Goal: Task Accomplishment & Management: Manage account settings

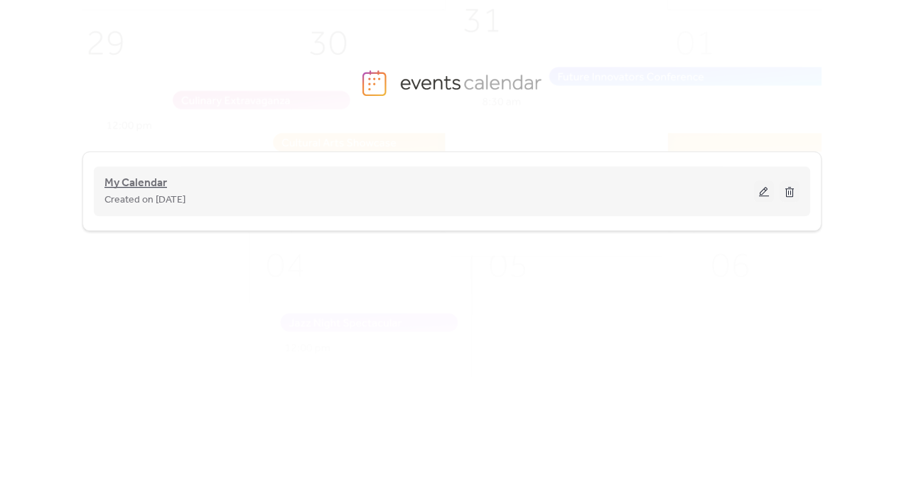
click at [149, 184] on span "My Calendar" at bounding box center [135, 183] width 63 height 17
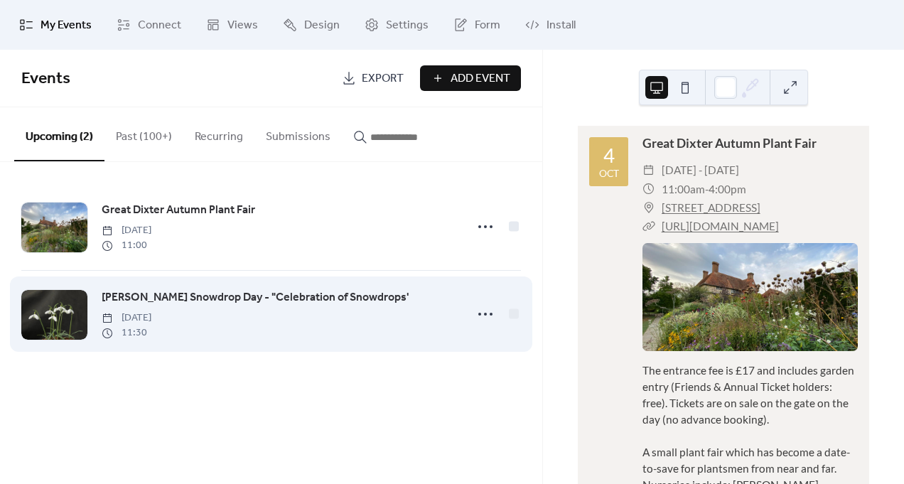
click at [243, 297] on span "[PERSON_NAME] Snowdrop Day - "Celebration of Snowdrops'" at bounding box center [255, 297] width 307 height 17
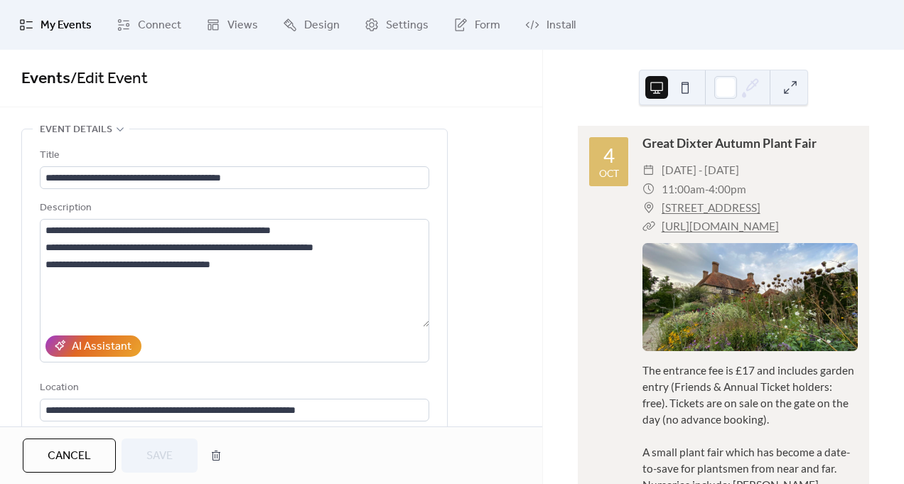
click at [77, 27] on span "My Events" at bounding box center [65, 25] width 51 height 17
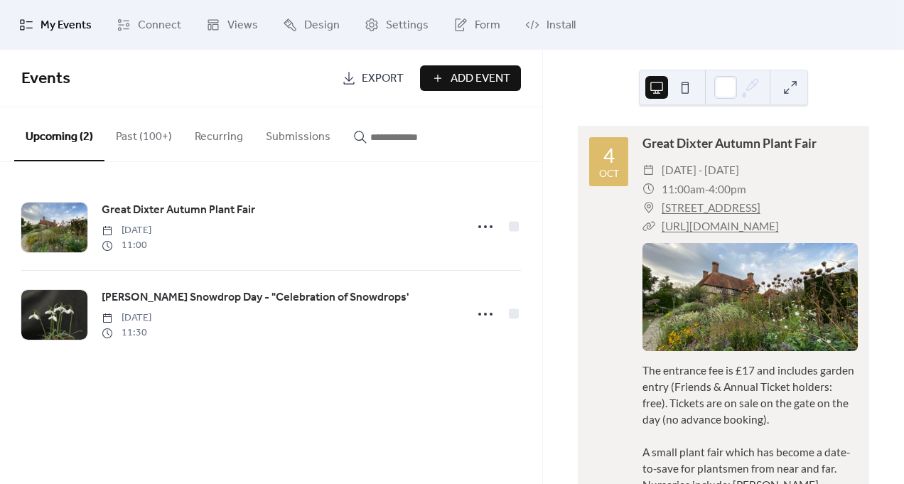
click at [140, 136] on button "Past (100+)" at bounding box center [143, 133] width 79 height 53
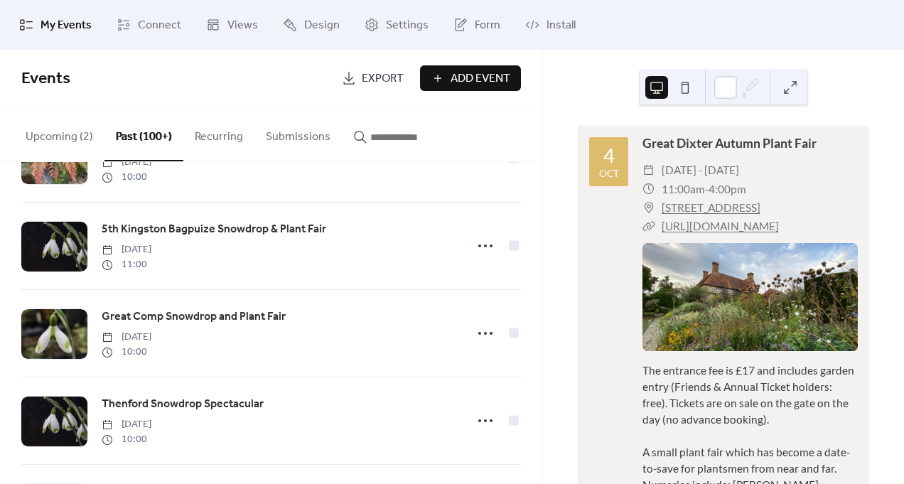
scroll to position [511, 0]
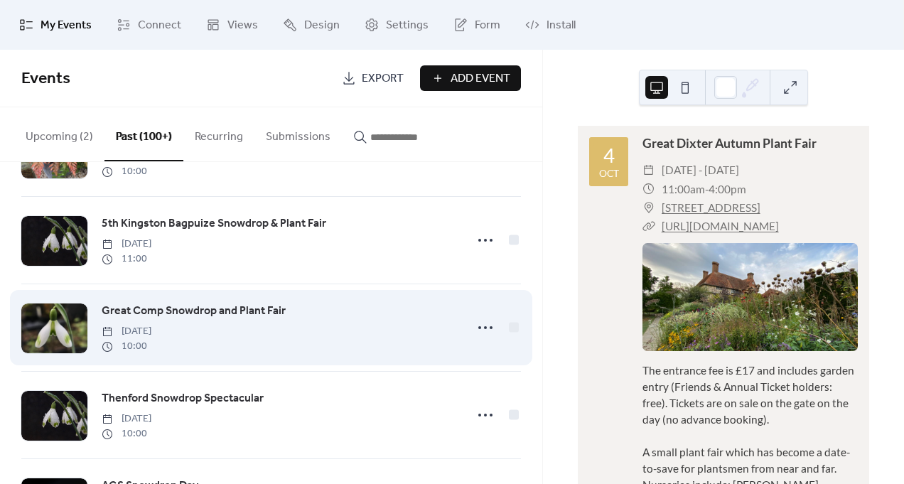
click at [192, 310] on span "Great Comp Snowdrop and Plant Fair" at bounding box center [194, 311] width 184 height 17
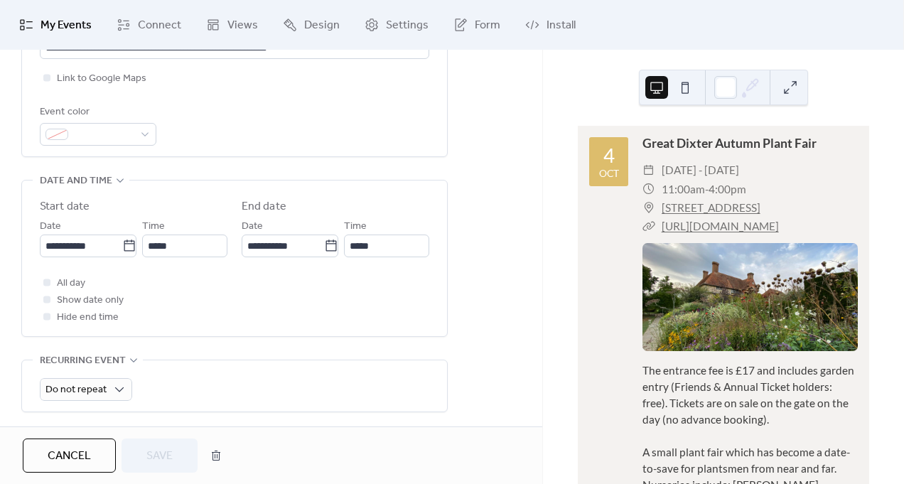
scroll to position [378, 0]
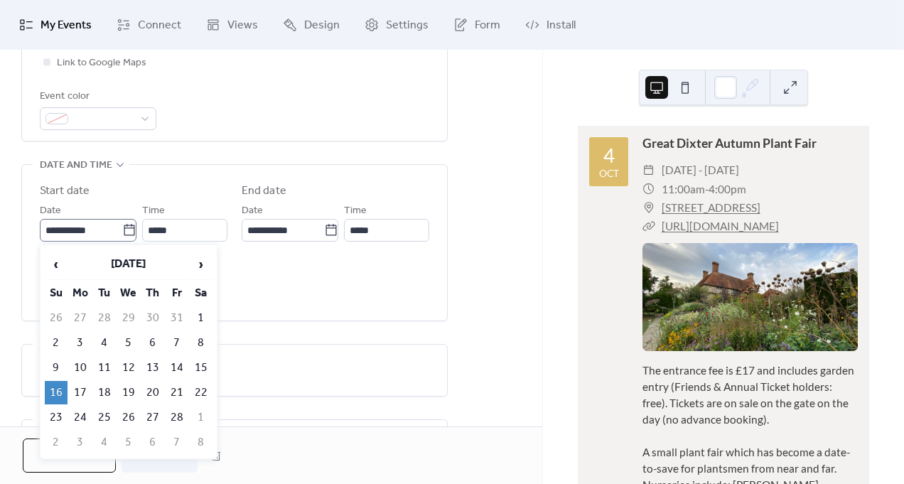
click at [127, 230] on icon at bounding box center [129, 230] width 14 height 14
click at [122, 230] on input "**********" at bounding box center [81, 230] width 82 height 23
click at [199, 266] on span "›" at bounding box center [200, 264] width 21 height 28
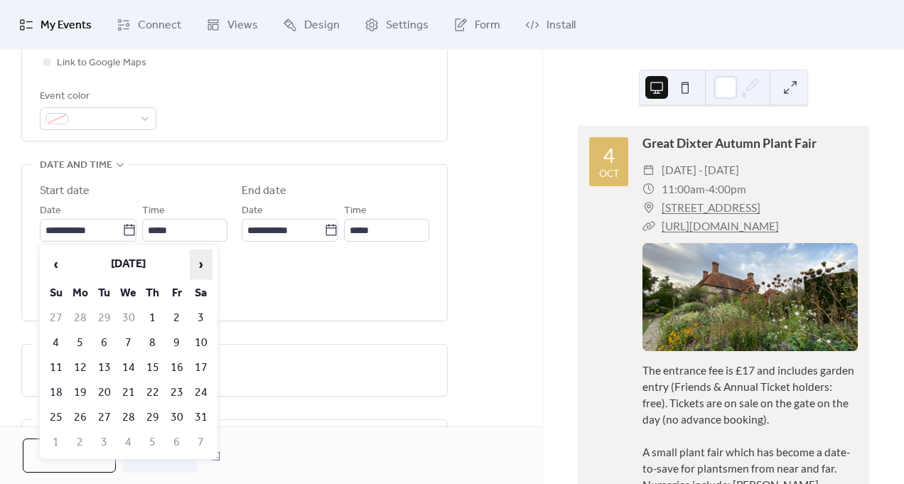
click at [199, 266] on span "›" at bounding box center [200, 264] width 21 height 28
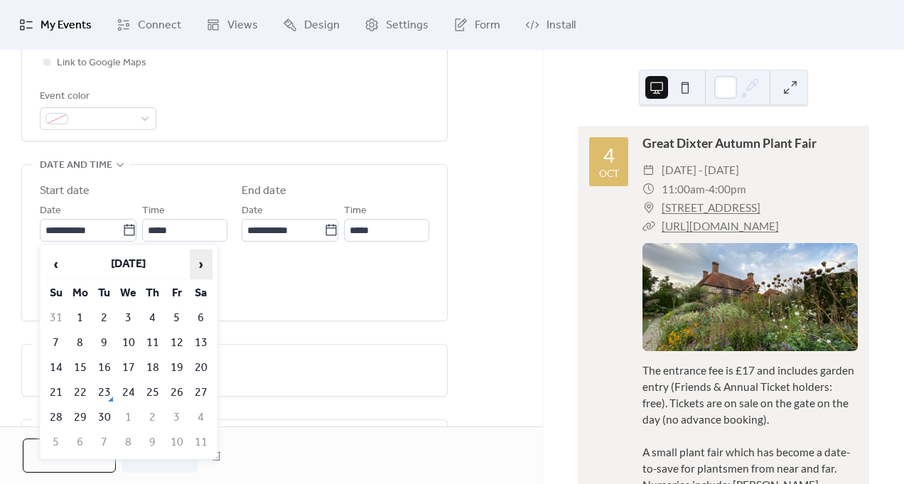
click at [199, 266] on span "›" at bounding box center [200, 264] width 21 height 28
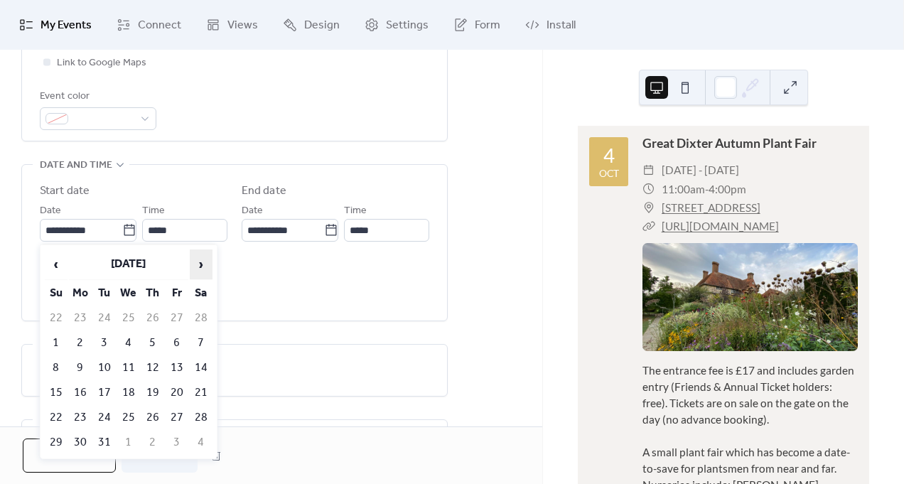
click at [199, 266] on span "›" at bounding box center [200, 264] width 21 height 28
click at [57, 264] on span "‹" at bounding box center [55, 264] width 21 height 28
click at [56, 382] on td "15" at bounding box center [56, 392] width 23 height 23
type input "**********"
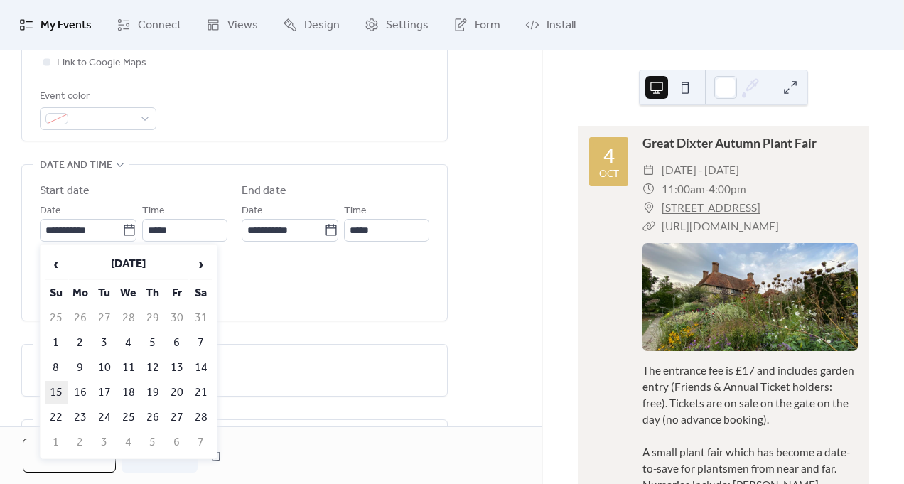
type input "**********"
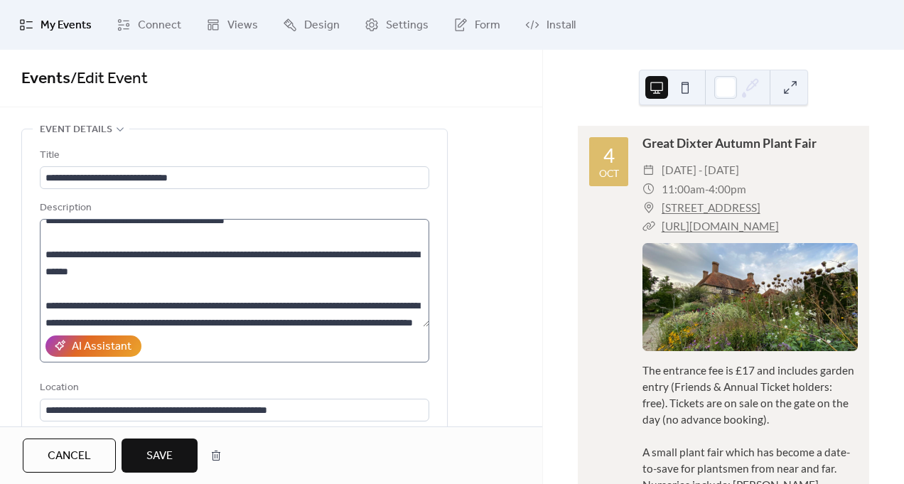
scroll to position [91, 0]
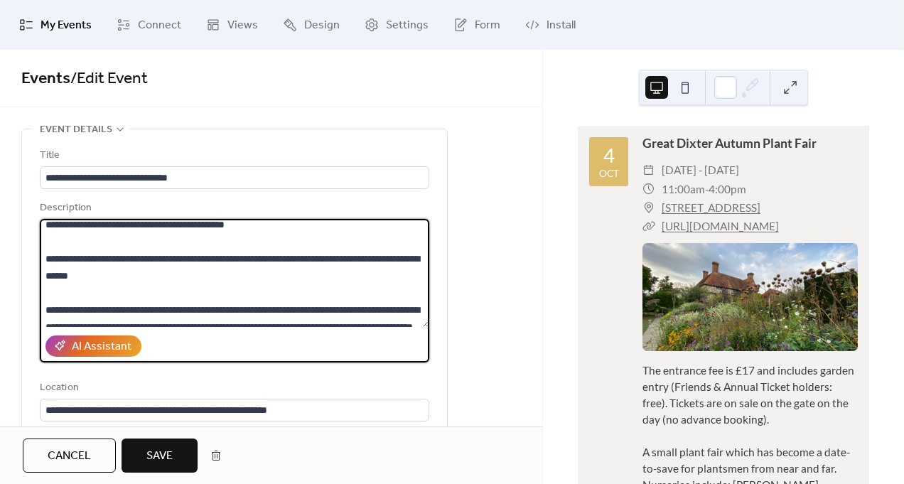
drag, startPoint x: 120, startPoint y: 292, endPoint x: 109, endPoint y: 294, distance: 10.9
click at [109, 294] on textarea at bounding box center [234, 273] width 389 height 108
click at [158, 291] on textarea at bounding box center [234, 273] width 389 height 108
type textarea "**********"
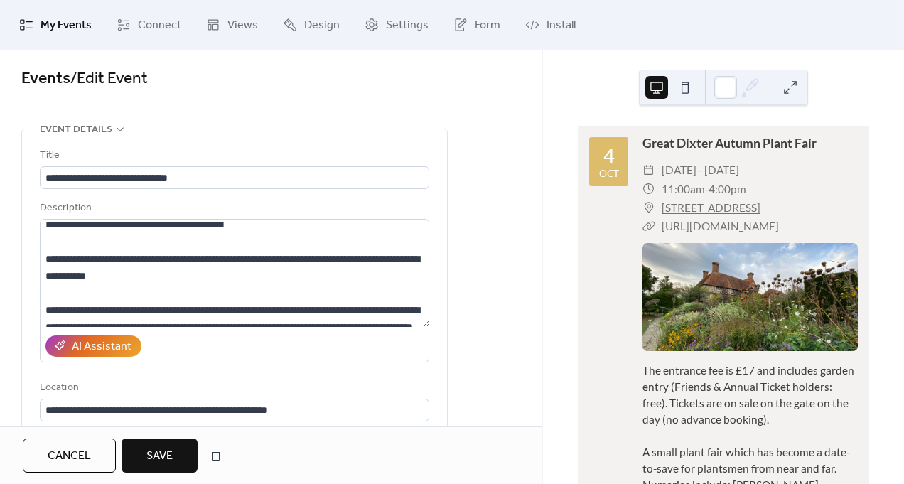
click at [161, 455] on span "Save" at bounding box center [159, 456] width 26 height 17
